Goal: Transaction & Acquisition: Purchase product/service

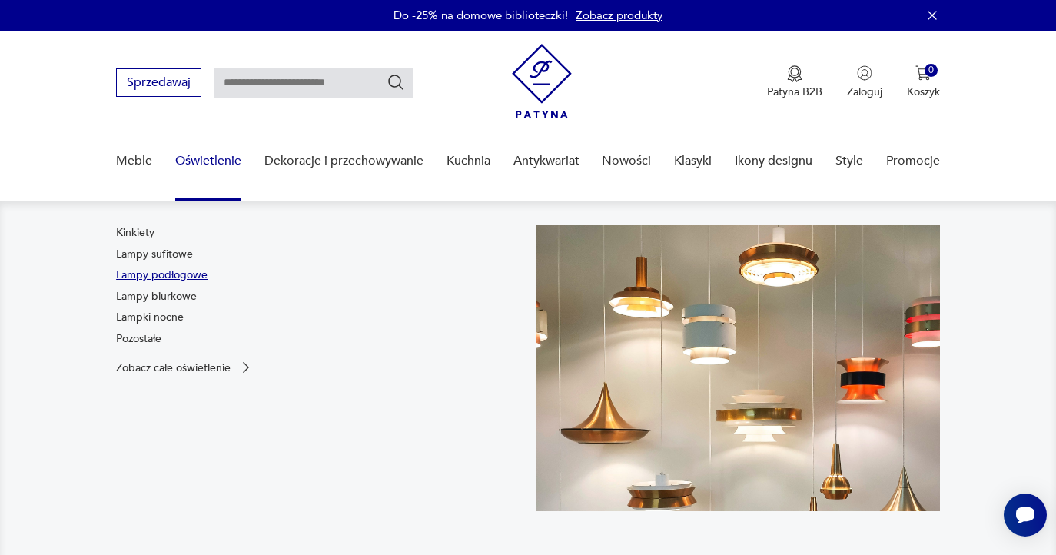
click at [172, 272] on link "Lampy podłogowe" at bounding box center [161, 274] width 91 height 15
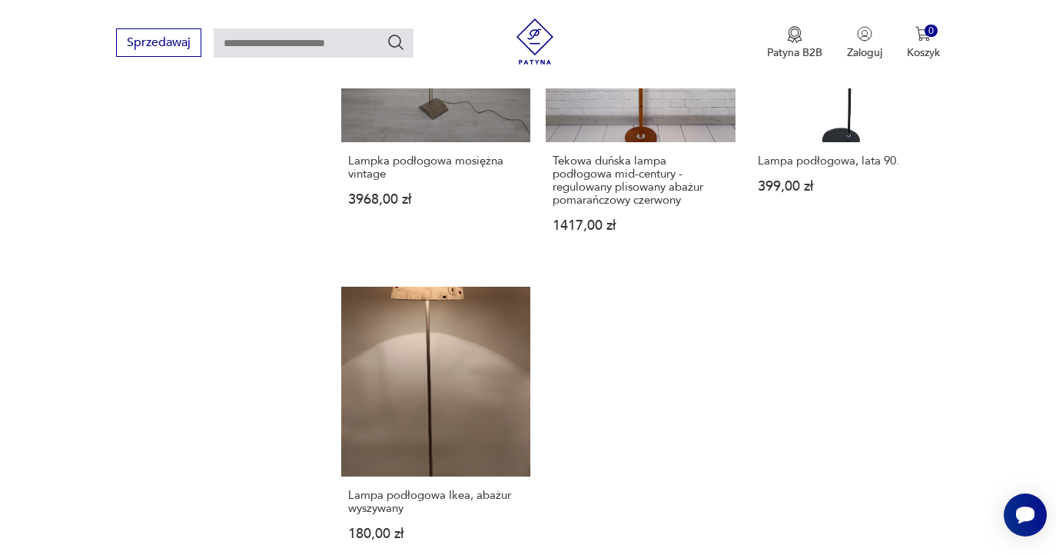
scroll to position [2146, 0]
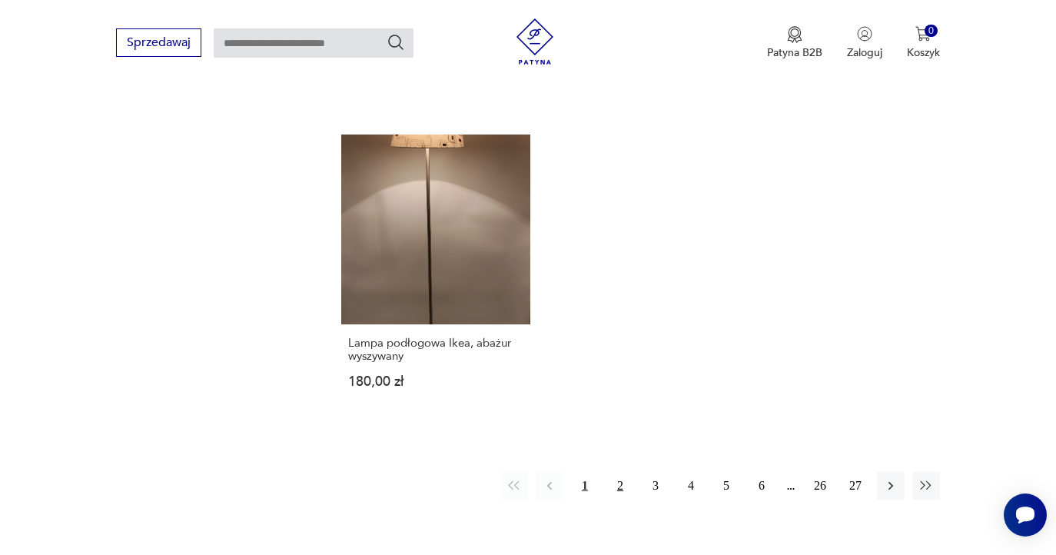
click at [621, 499] on button "2" at bounding box center [620, 486] width 28 height 28
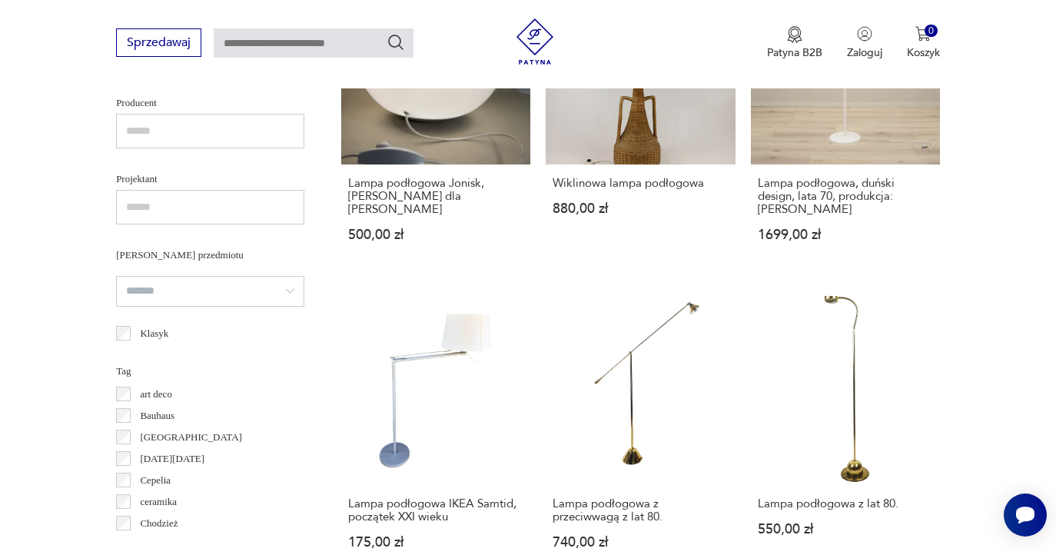
scroll to position [409, 0]
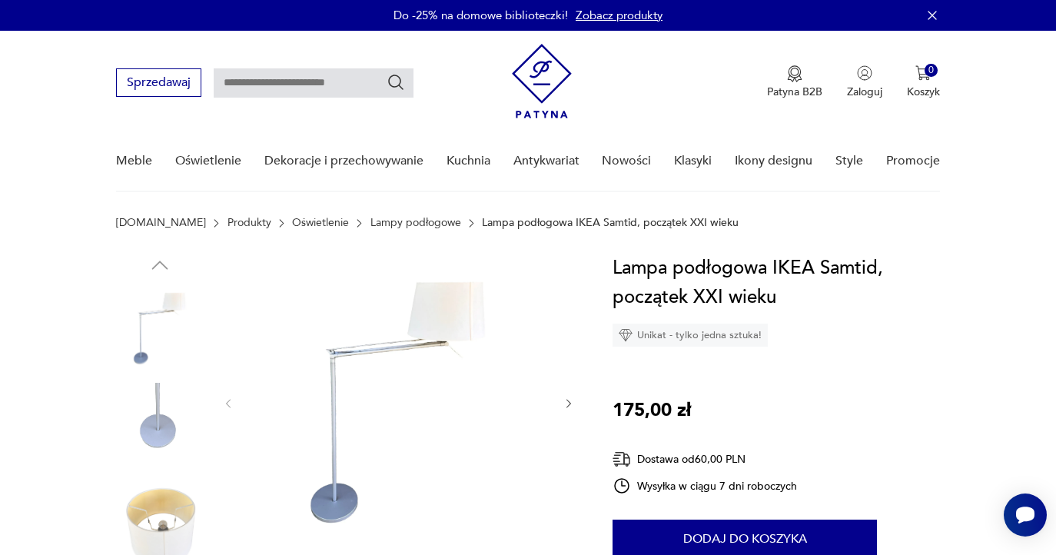
scroll to position [81, 0]
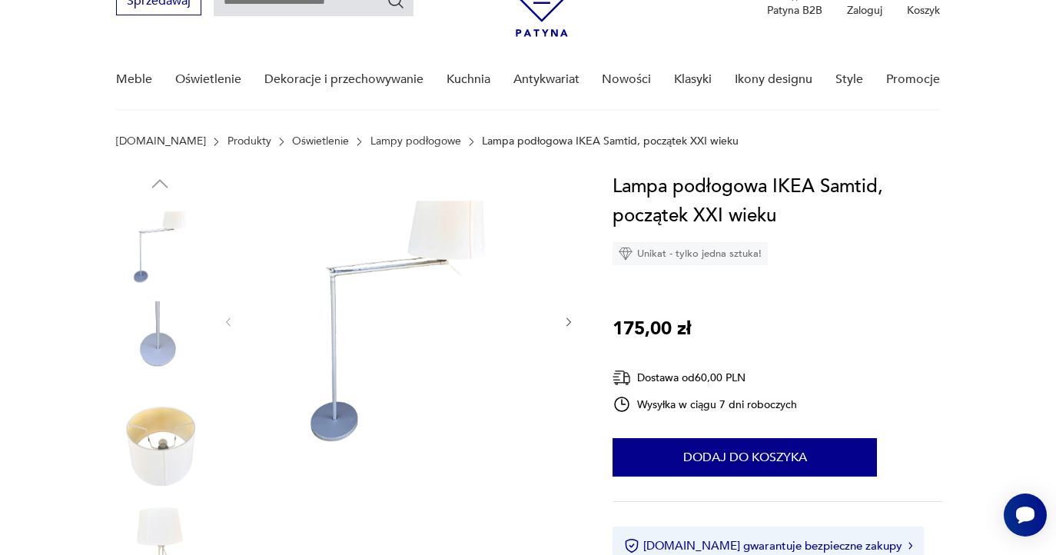
click at [568, 323] on icon "button" at bounding box center [568, 322] width 13 height 13
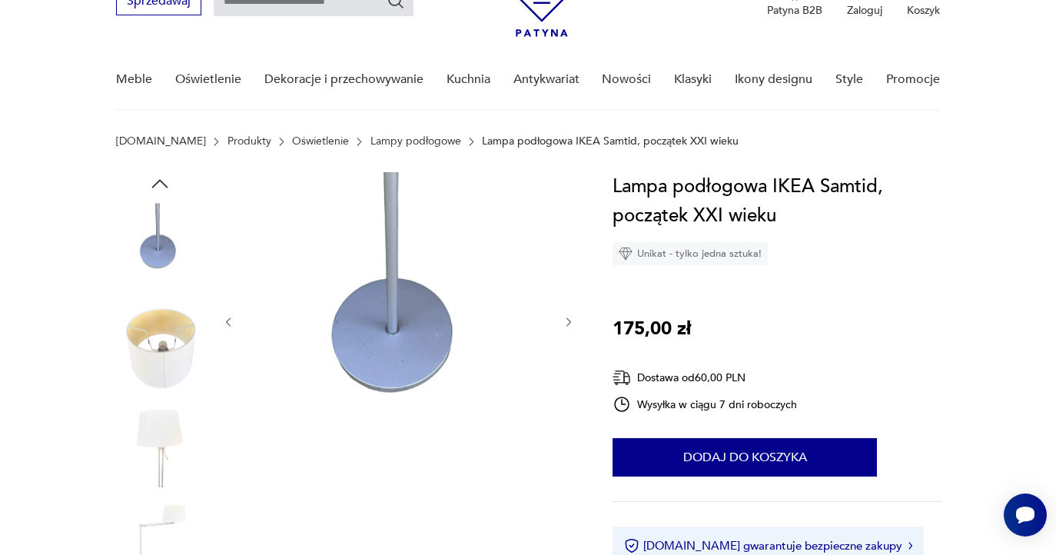
click at [568, 323] on icon "button" at bounding box center [568, 322] width 13 height 13
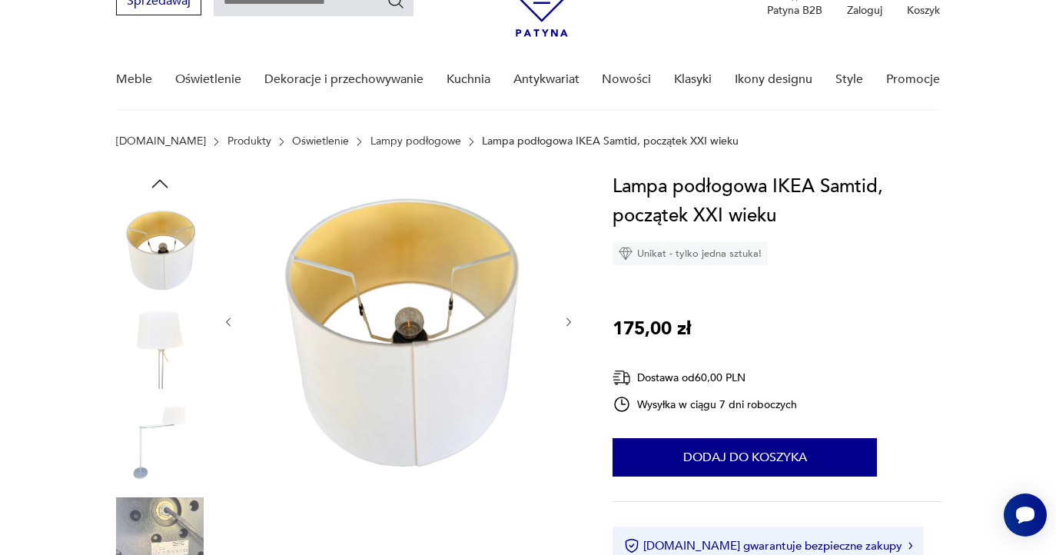
click at [568, 323] on icon "button" at bounding box center [568, 322] width 13 height 13
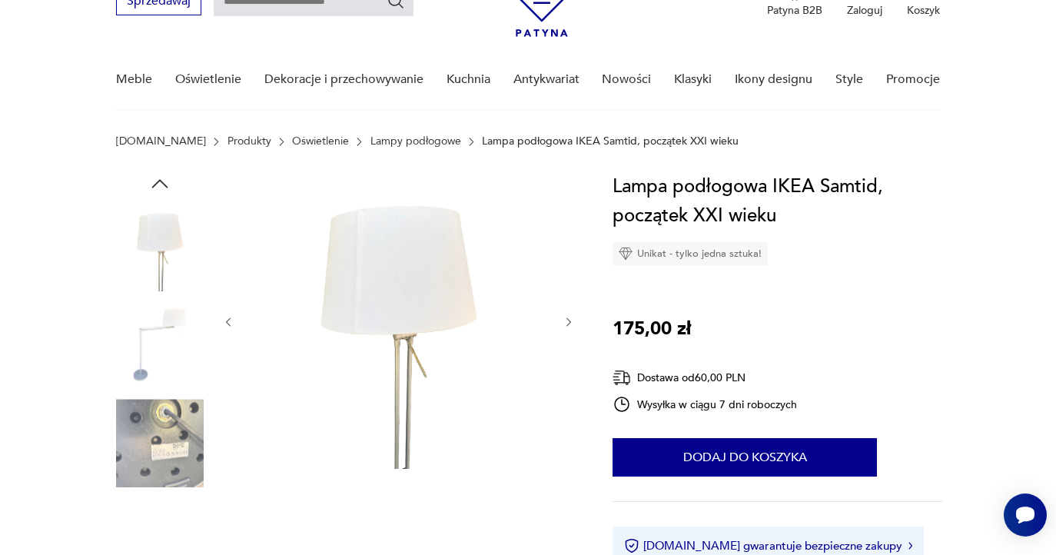
click at [568, 323] on icon "button" at bounding box center [568, 322] width 13 height 13
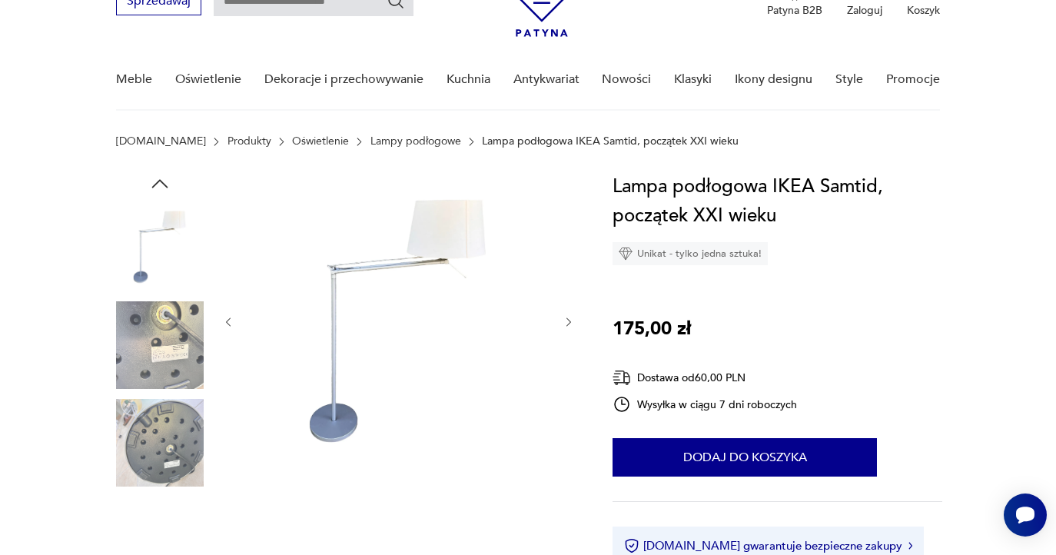
click at [568, 323] on icon "button" at bounding box center [568, 322] width 13 height 13
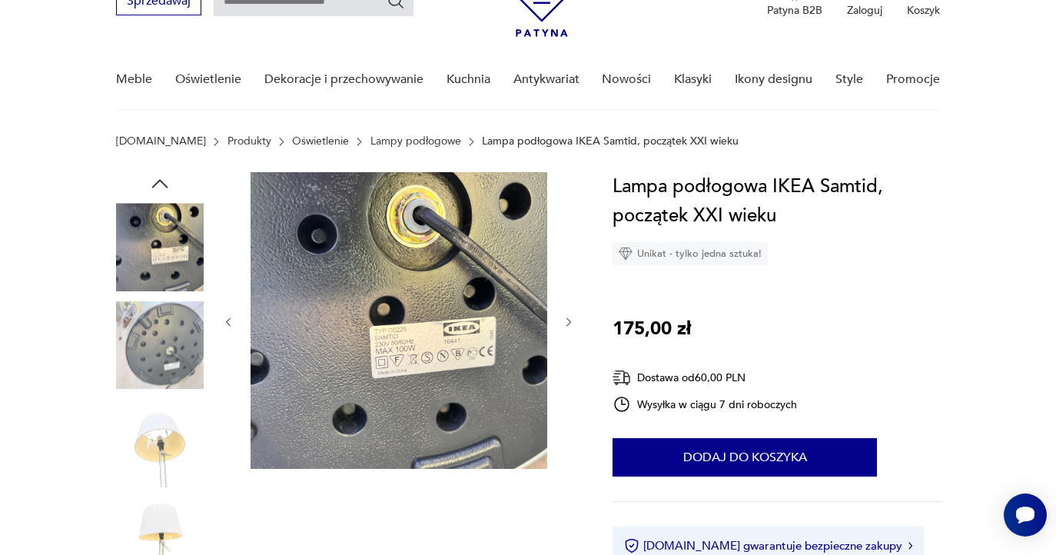
click at [568, 323] on icon "button" at bounding box center [568, 322] width 13 height 13
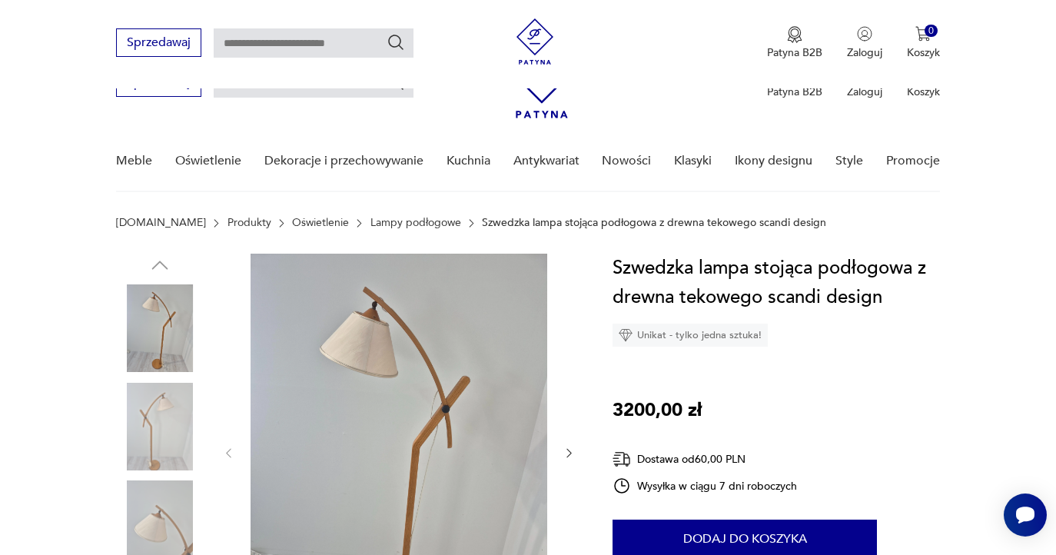
scroll to position [161, 0]
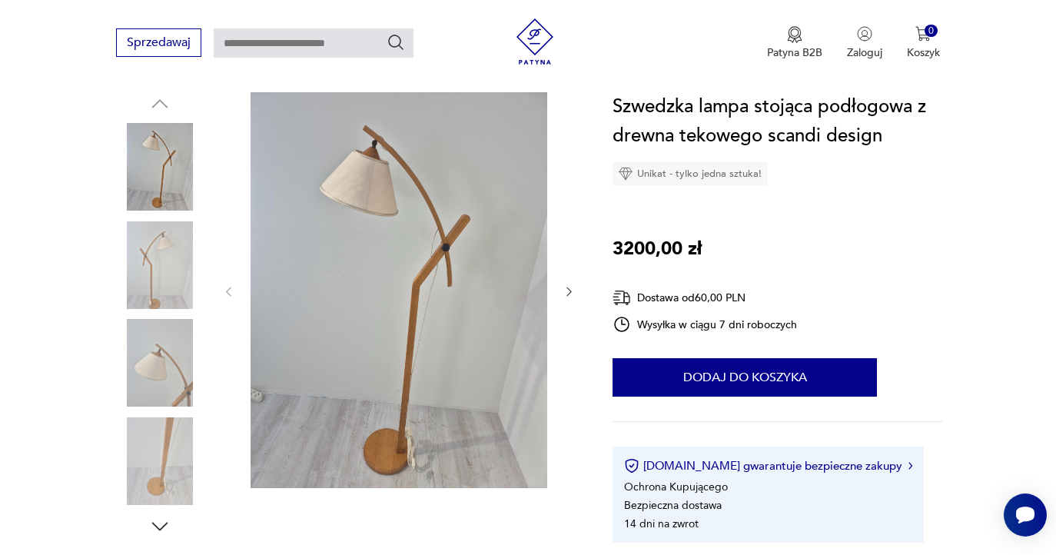
click at [565, 296] on icon "button" at bounding box center [568, 291] width 13 height 13
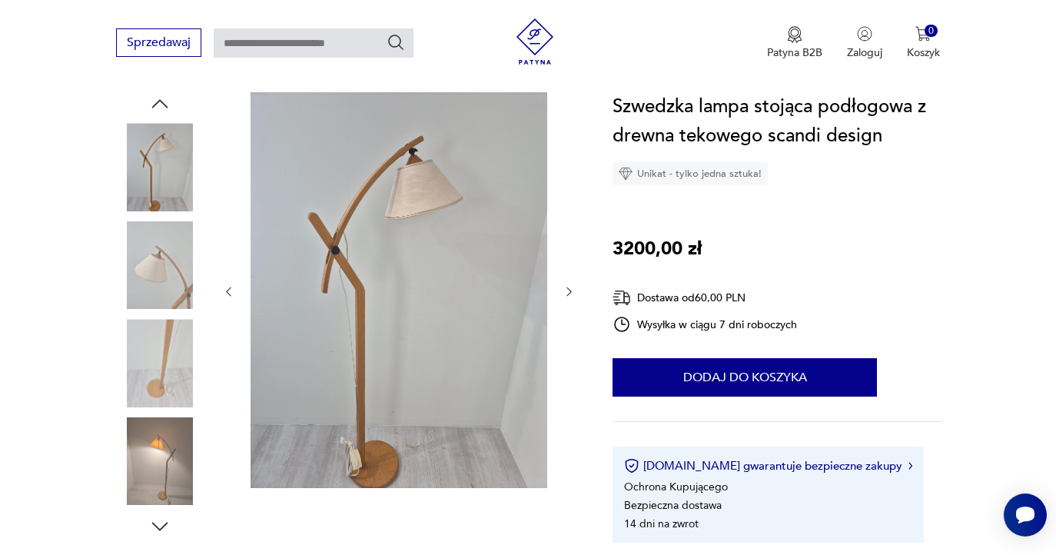
click at [565, 296] on icon "button" at bounding box center [568, 291] width 13 height 13
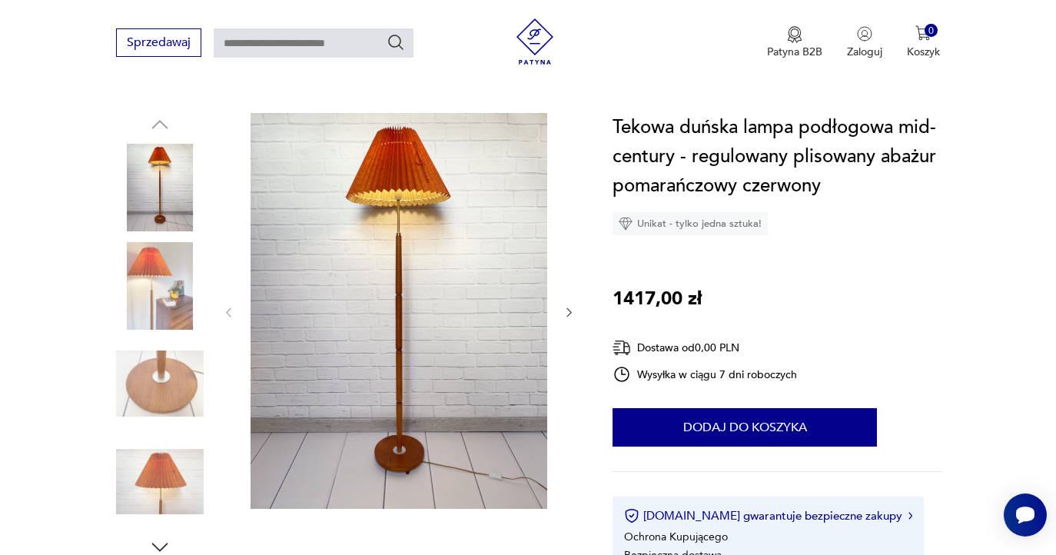
scroll to position [131, 0]
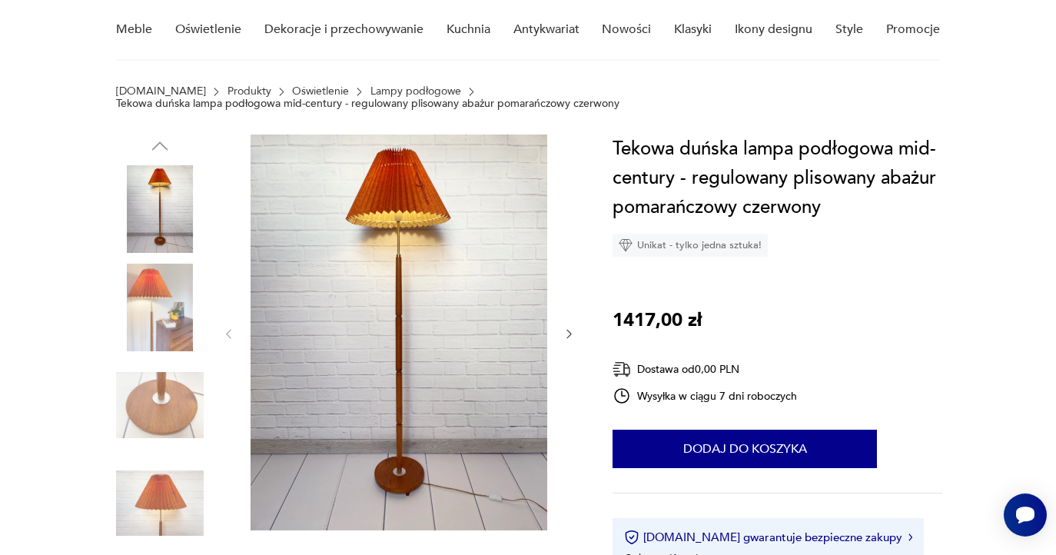
click at [570, 335] on icon "button" at bounding box center [569, 334] width 5 height 9
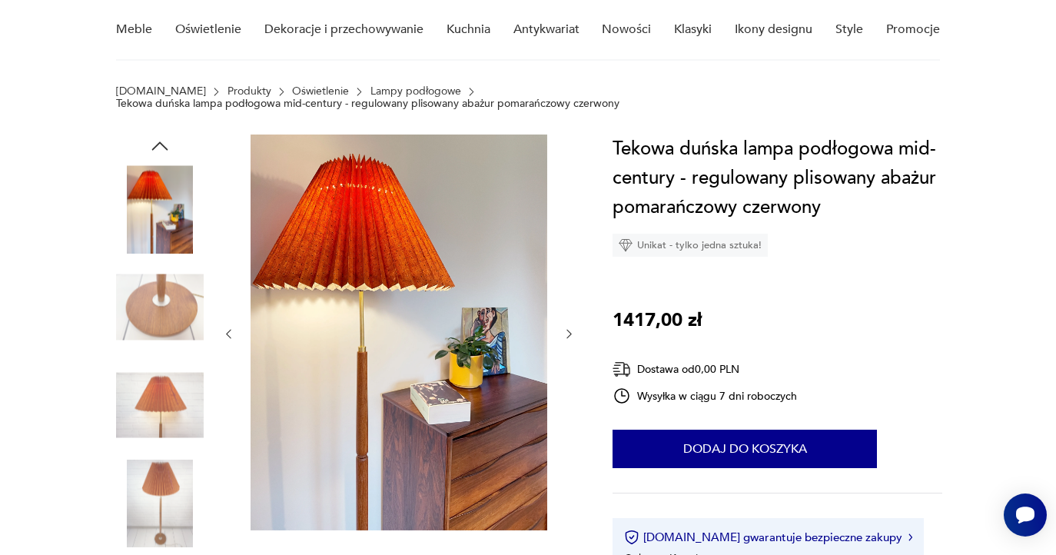
click at [571, 334] on icon "button" at bounding box center [569, 334] width 5 height 9
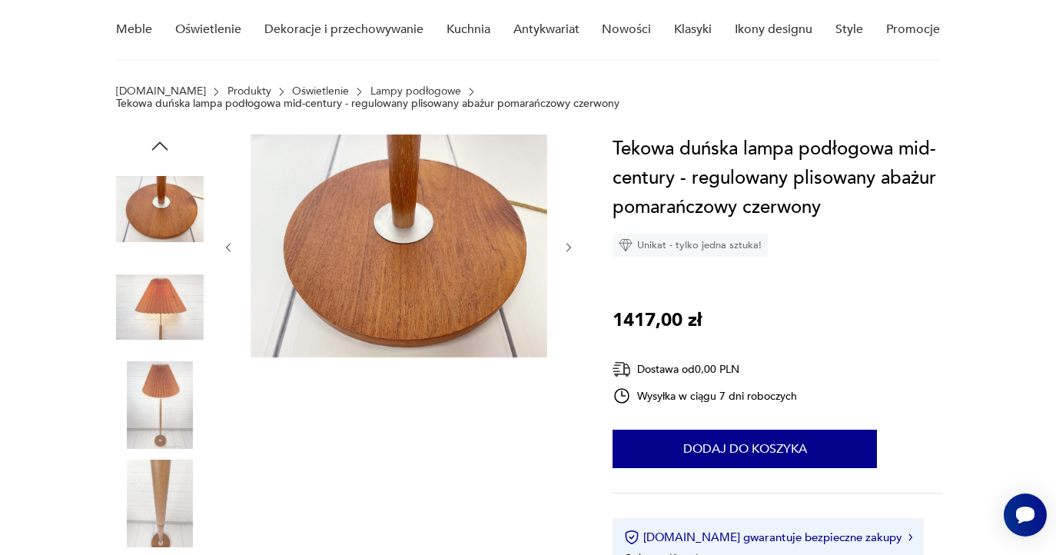
click at [571, 334] on div at bounding box center [398, 247] width 353 height 226
click at [225, 246] on icon "button" at bounding box center [228, 247] width 13 height 13
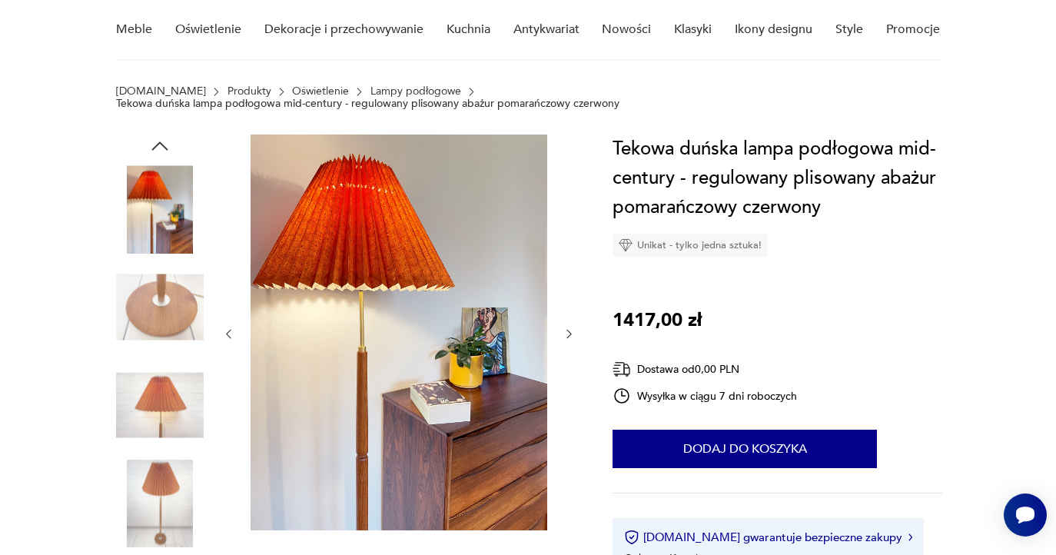
click at [229, 246] on div at bounding box center [398, 333] width 353 height 399
click at [230, 254] on div at bounding box center [398, 333] width 353 height 399
click at [227, 337] on icon "button" at bounding box center [228, 333] width 13 height 13
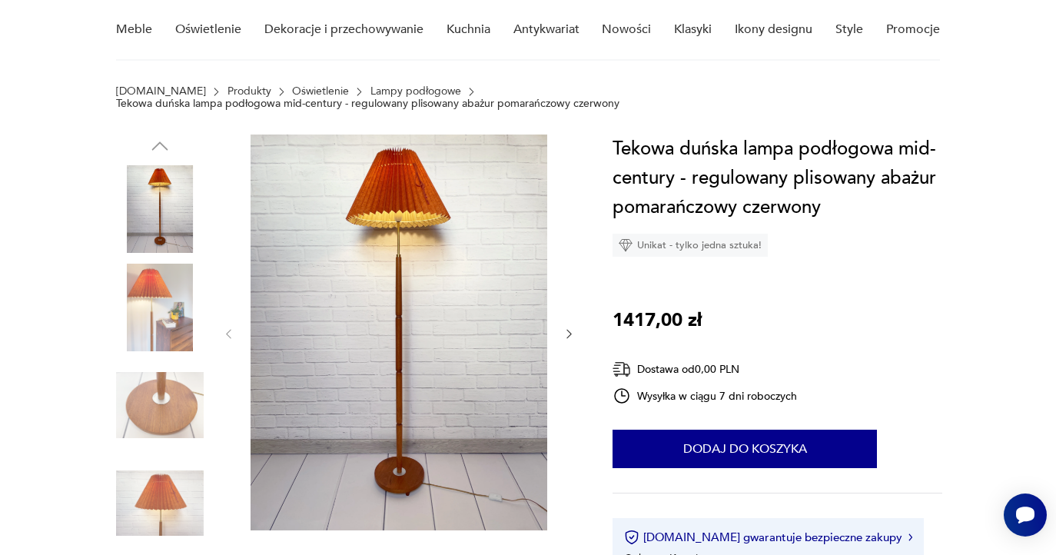
click at [166, 330] on img at bounding box center [160, 308] width 88 height 88
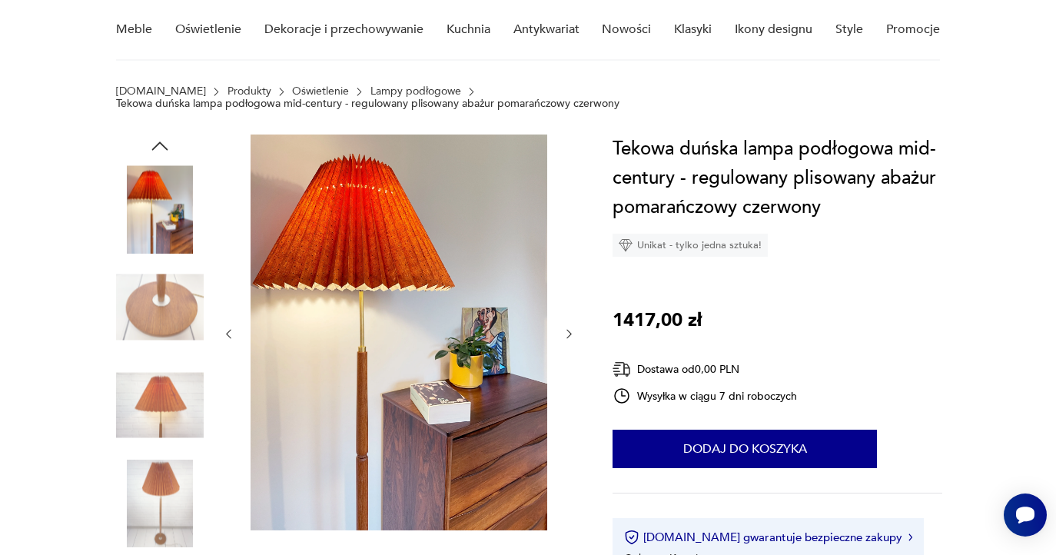
click at [438, 257] on img at bounding box center [398, 332] width 297 height 396
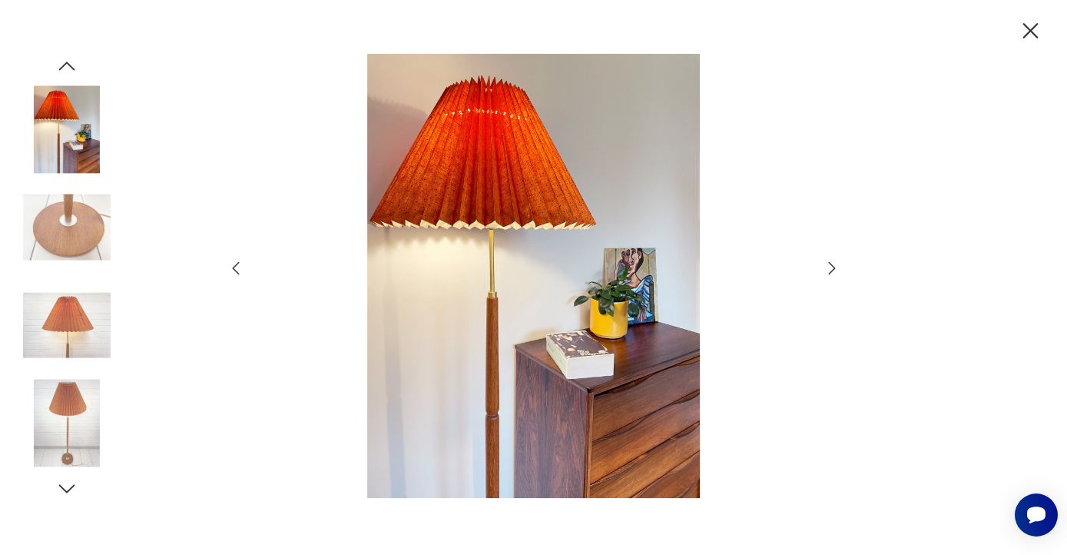
click at [533, 174] on img at bounding box center [533, 276] width 547 height 444
click at [831, 268] on icon "button" at bounding box center [832, 268] width 18 height 18
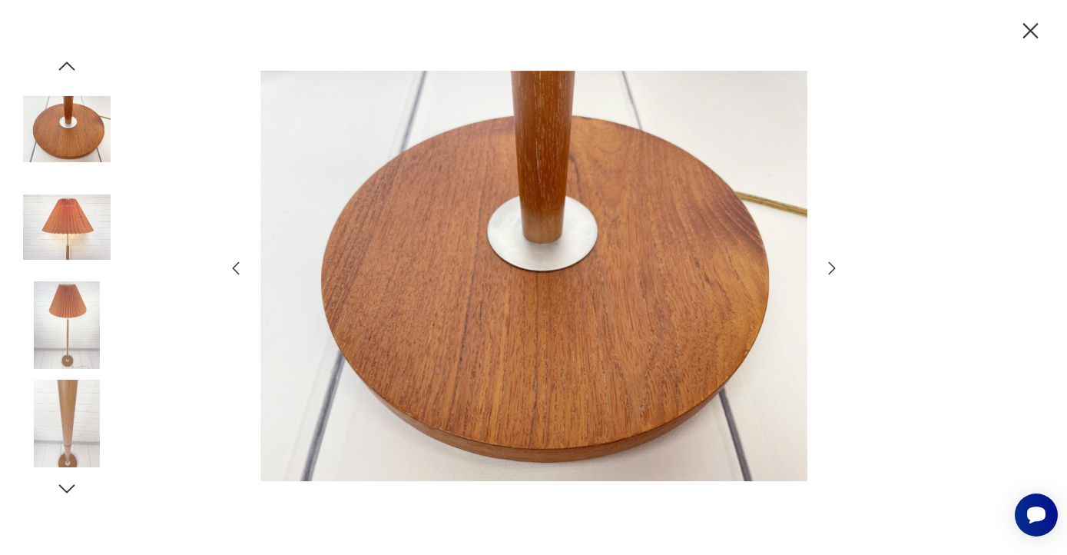
click at [831, 268] on icon "button" at bounding box center [832, 268] width 18 height 18
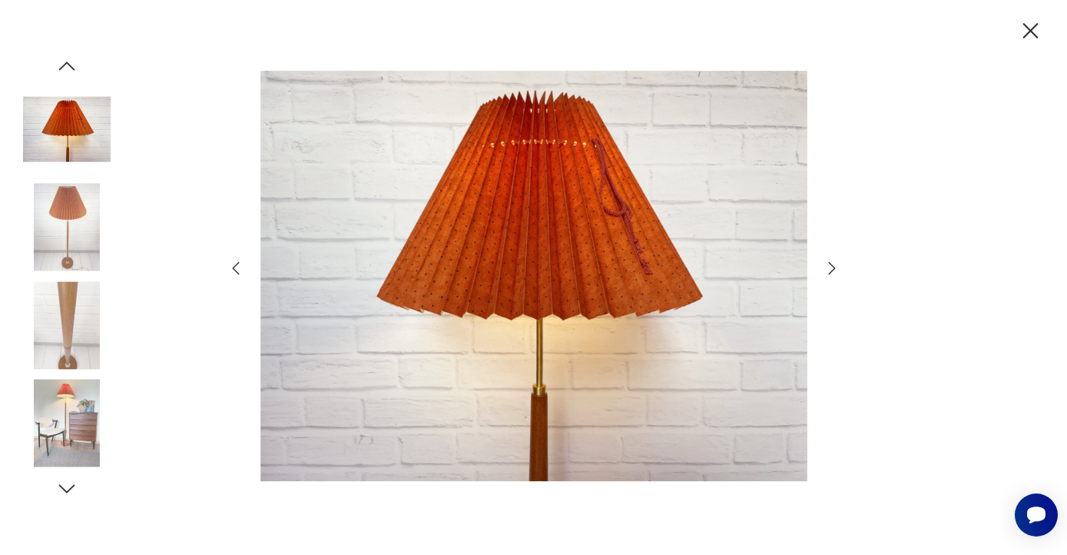
click at [452, 210] on img at bounding box center [533, 276] width 547 height 444
click at [828, 269] on icon "button" at bounding box center [832, 268] width 18 height 18
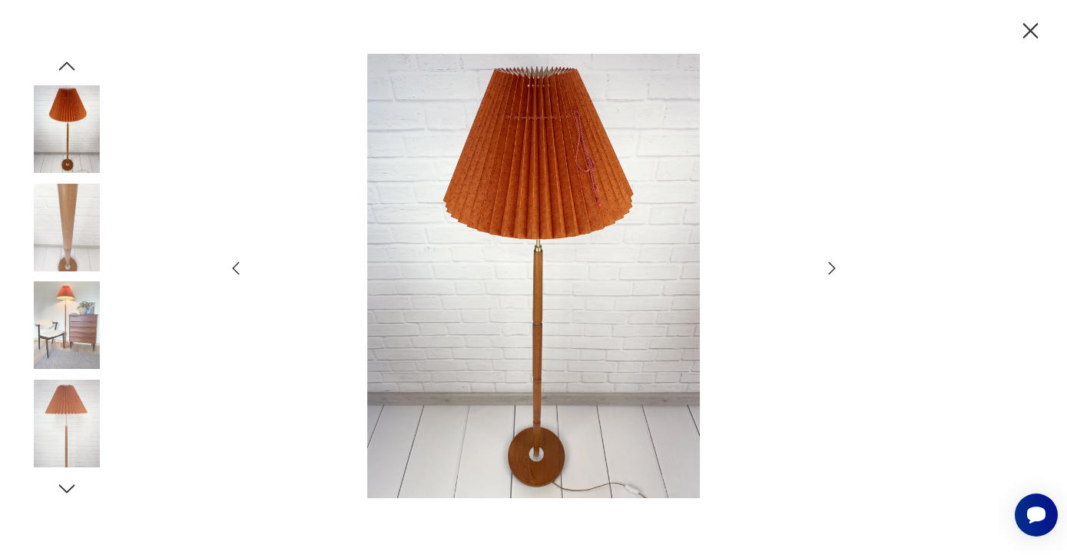
click at [828, 269] on icon "button" at bounding box center [832, 268] width 18 height 18
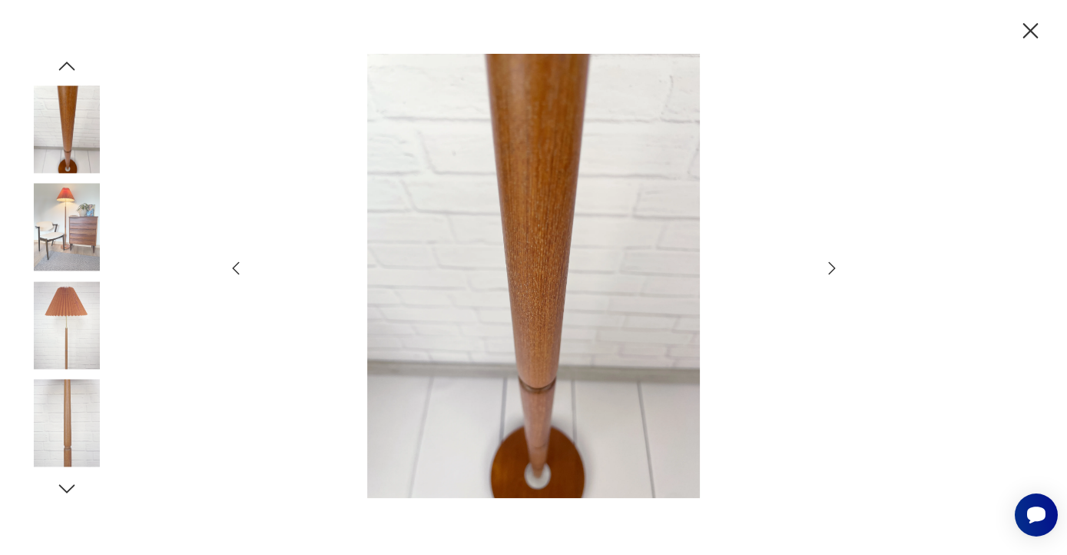
click at [828, 269] on icon "button" at bounding box center [832, 268] width 18 height 18
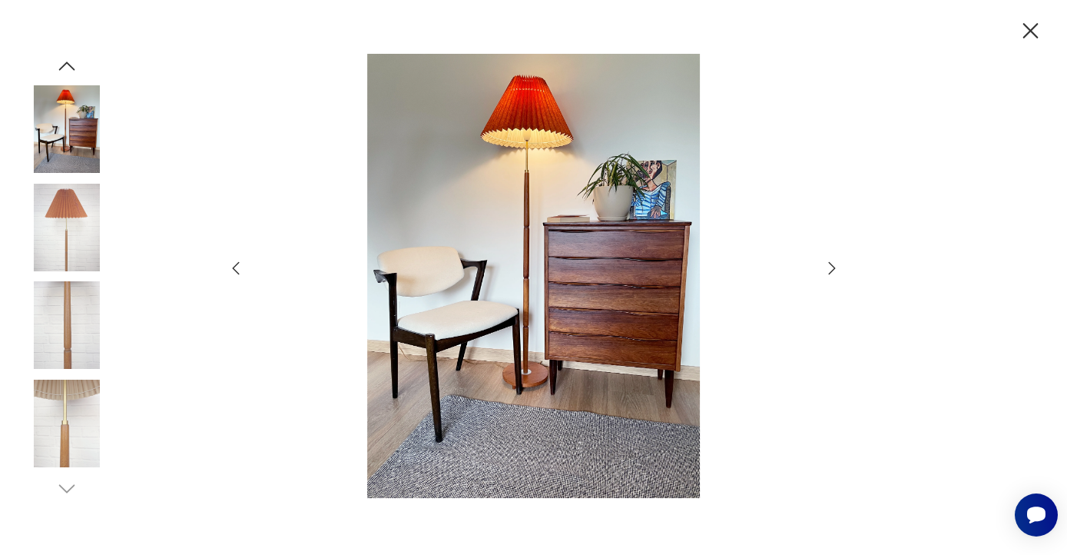
click at [1032, 31] on icon "button" at bounding box center [1030, 30] width 15 height 15
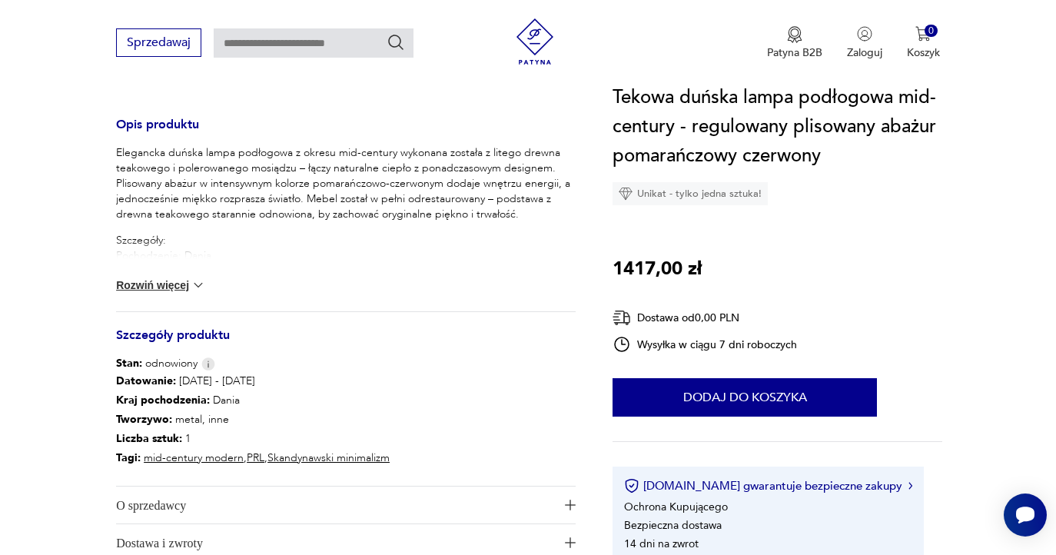
scroll to position [698, 0]
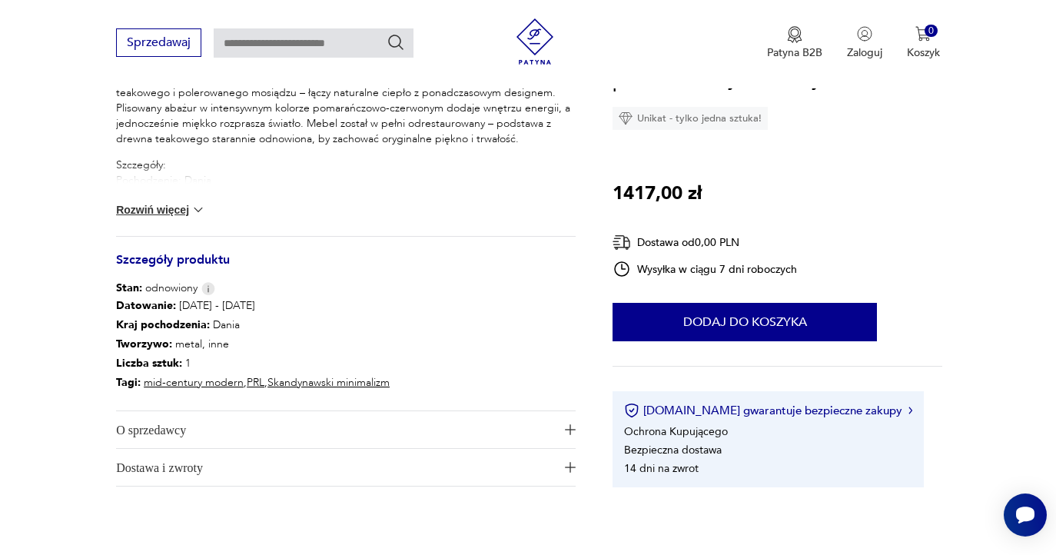
click at [274, 476] on span "Dostawa i zwroty" at bounding box center [335, 467] width 439 height 37
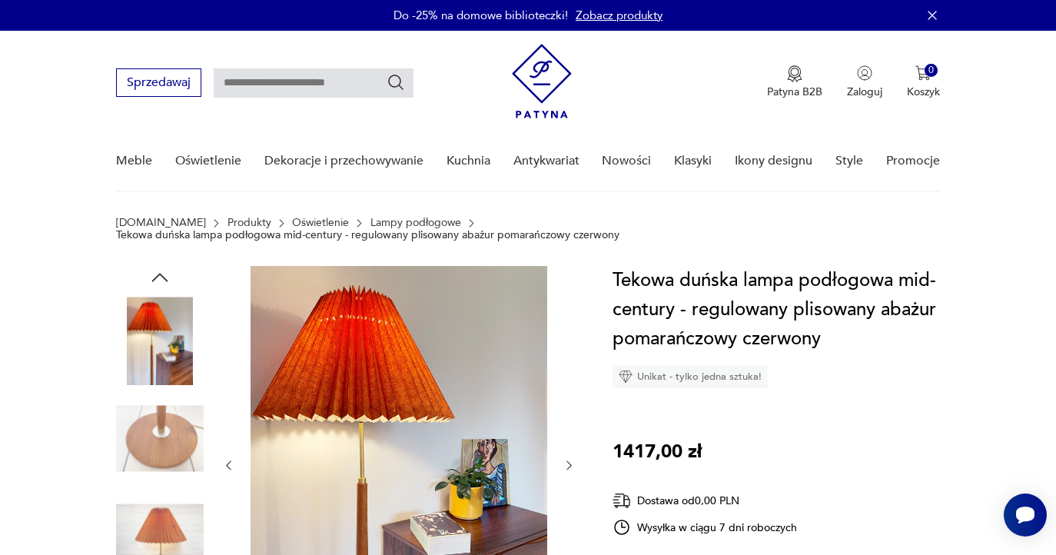
scroll to position [130, 0]
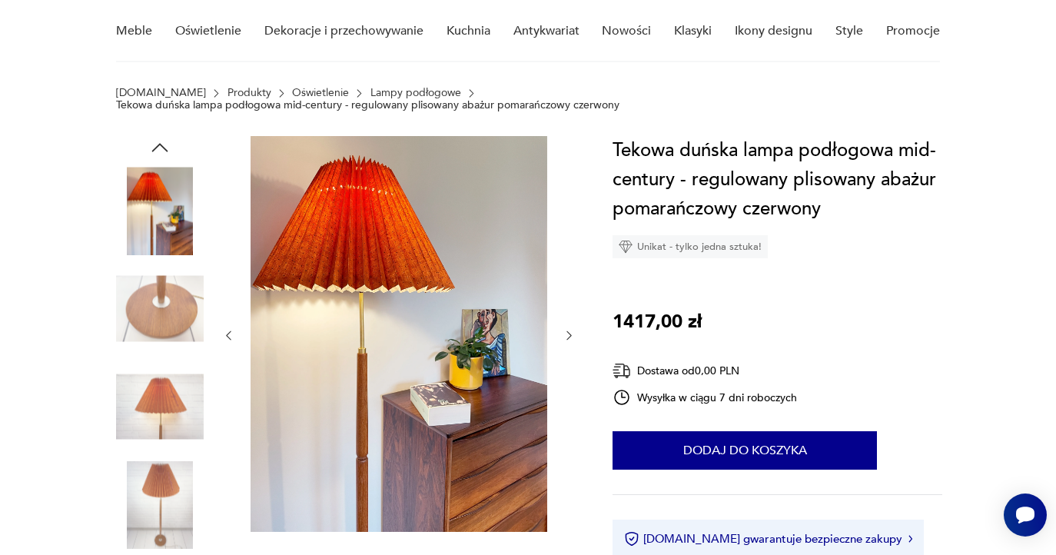
click at [560, 340] on div at bounding box center [398, 335] width 353 height 399
click at [572, 333] on icon "button" at bounding box center [568, 335] width 13 height 13
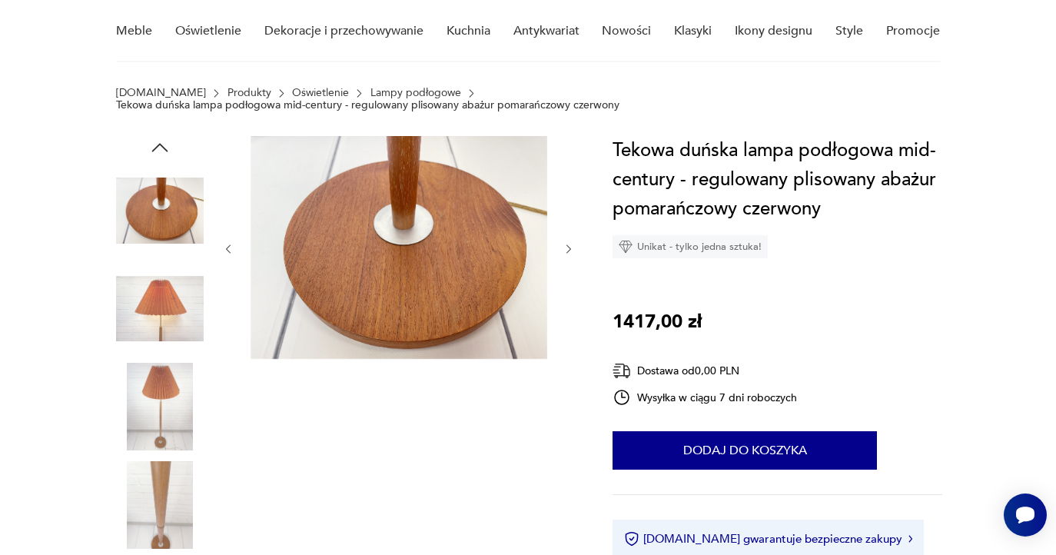
click at [572, 333] on div at bounding box center [398, 249] width 353 height 226
click at [230, 250] on icon "button" at bounding box center [228, 249] width 13 height 13
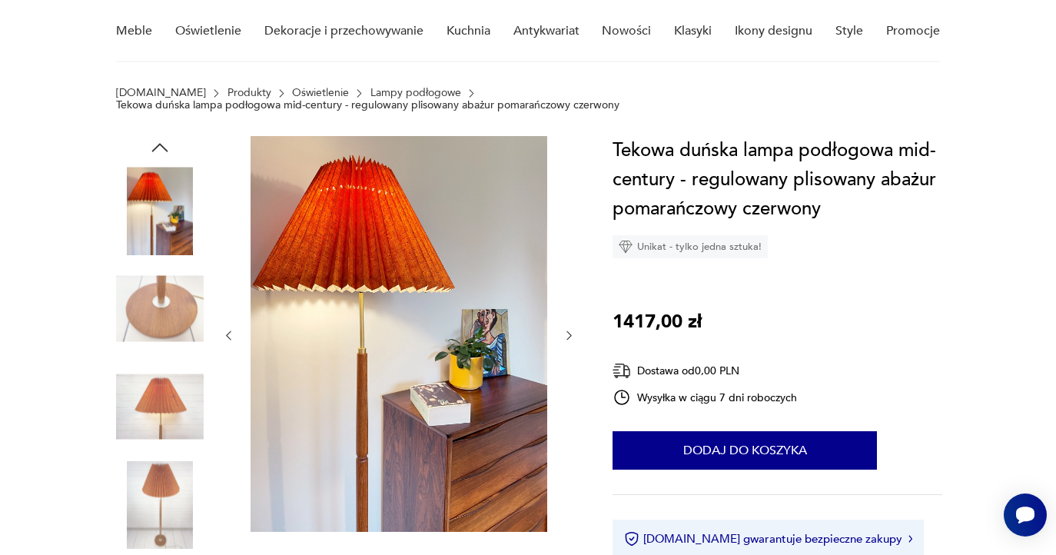
click at [230, 250] on div at bounding box center [398, 335] width 353 height 399
click at [224, 343] on div at bounding box center [398, 335] width 353 height 399
click at [234, 336] on icon "button" at bounding box center [228, 335] width 13 height 13
